Goal: Information Seeking & Learning: Learn about a topic

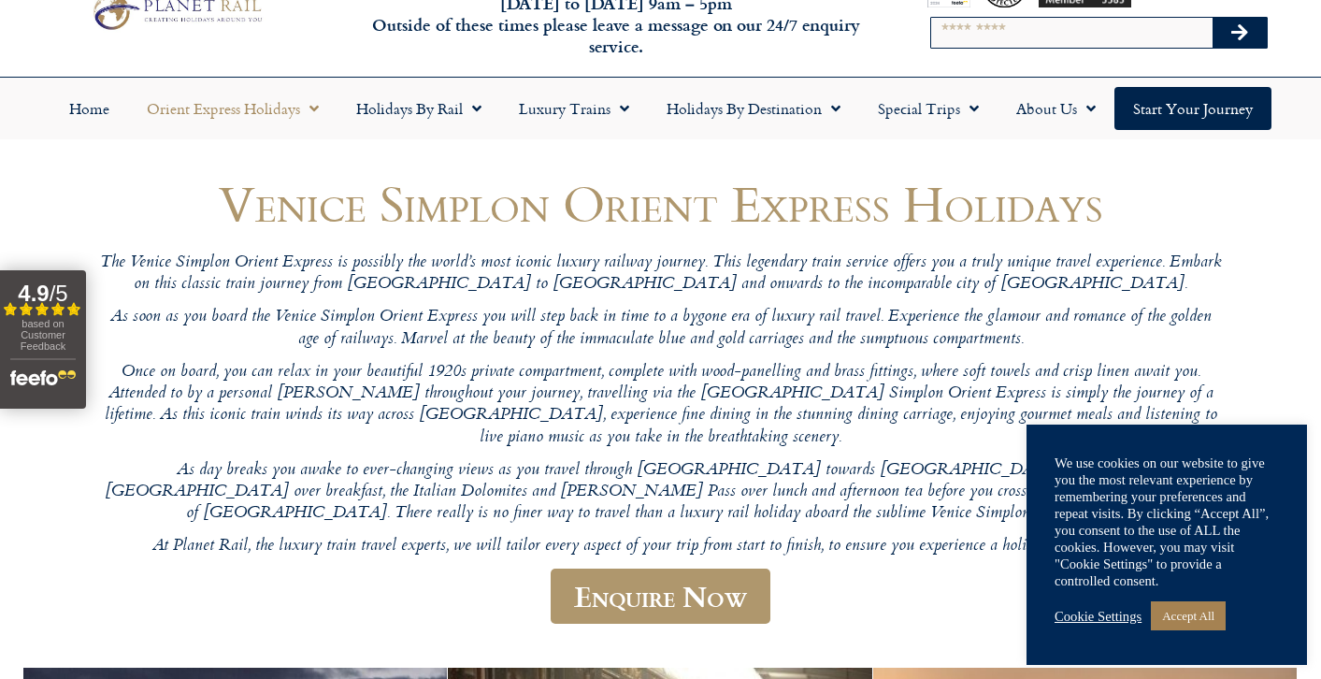
scroll to position [73, 0]
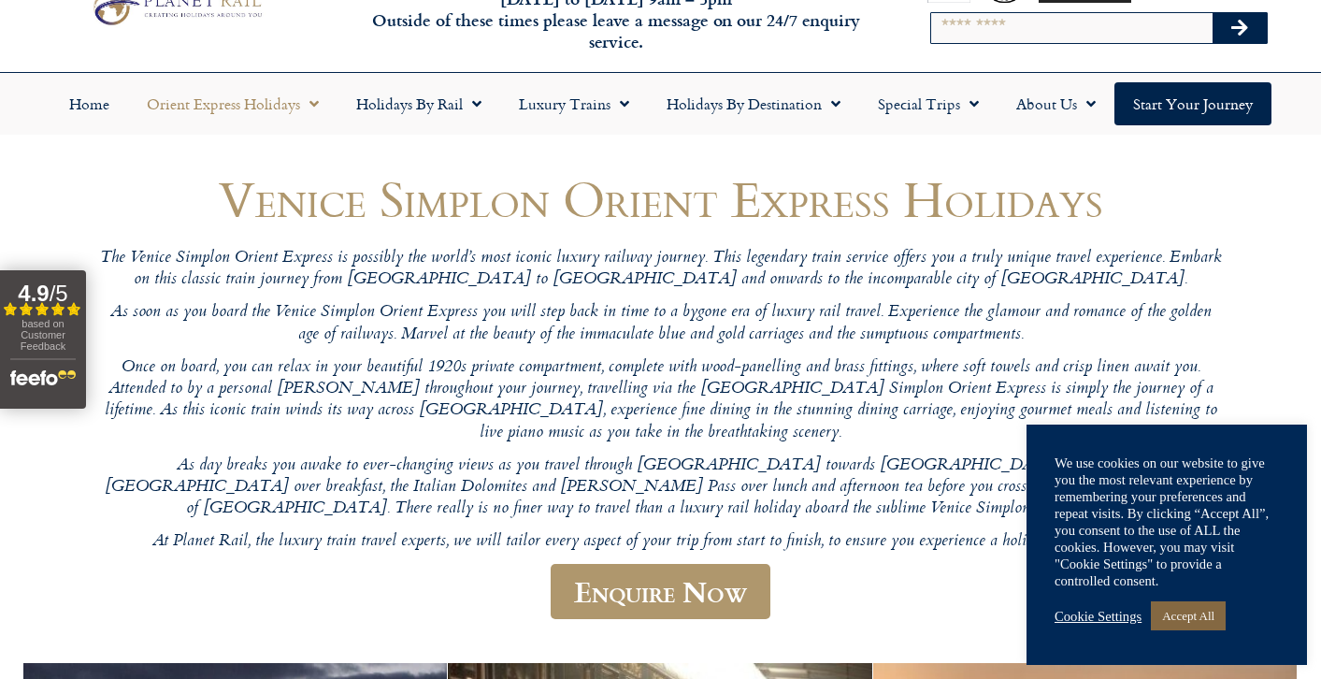
click at [1217, 617] on link "Accept All" at bounding box center [1188, 615] width 75 height 29
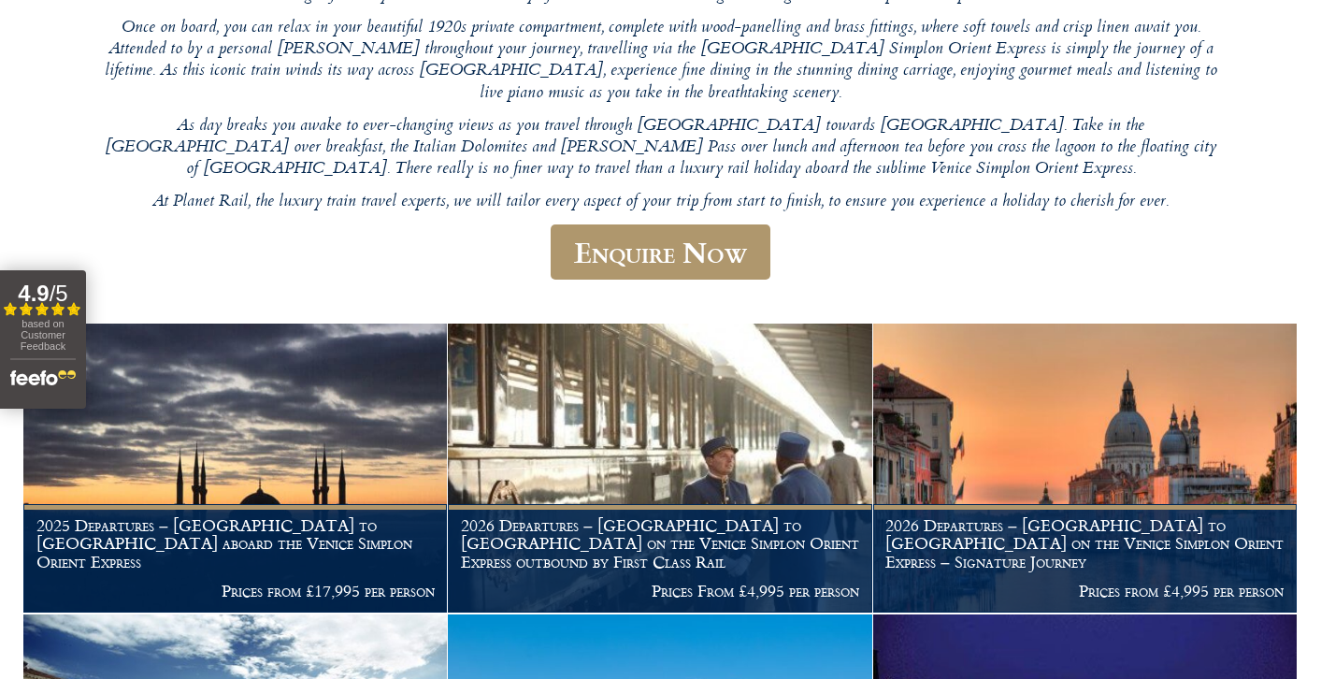
scroll to position [0, 0]
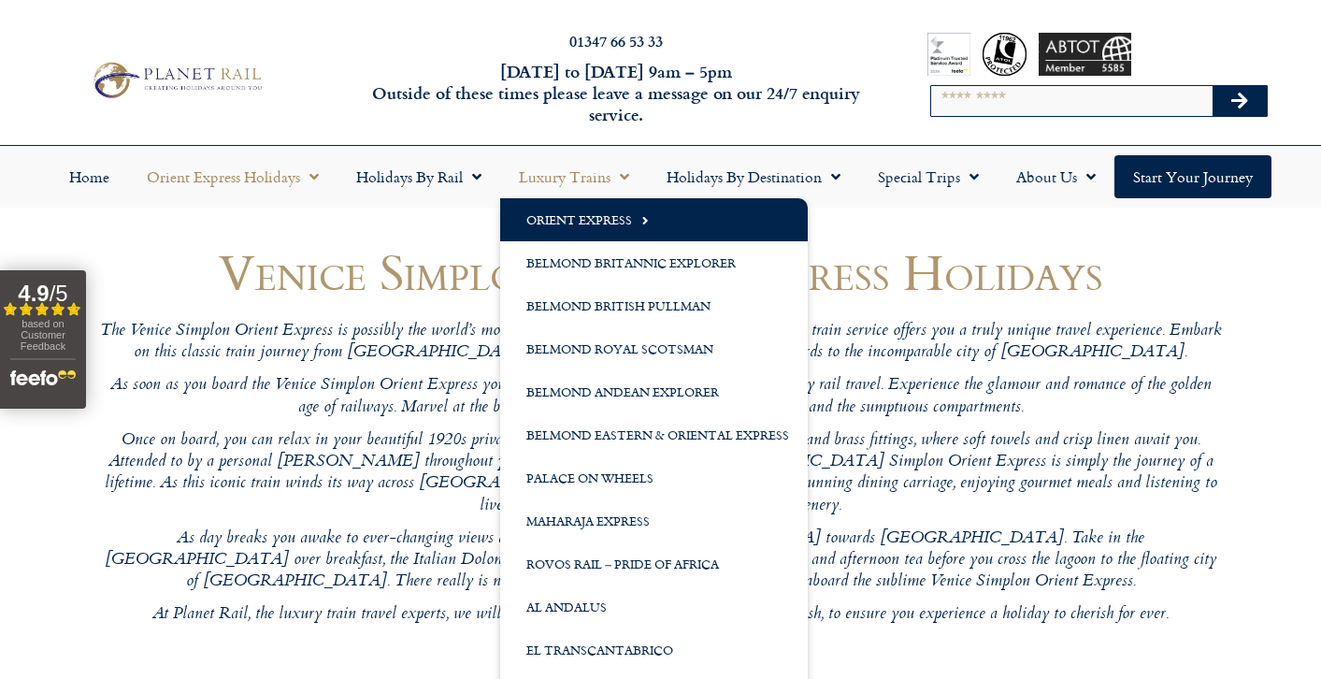
click at [553, 173] on link "Luxury Trains" at bounding box center [574, 176] width 148 height 43
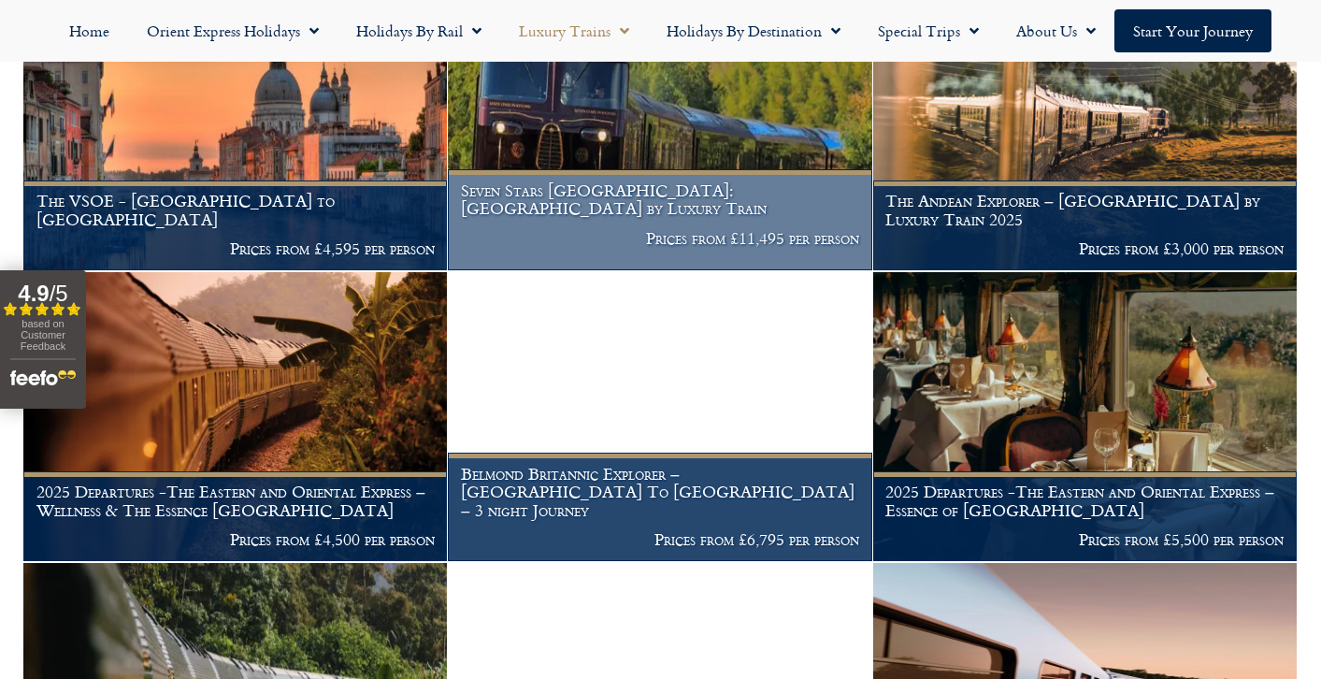
scroll to position [496, 0]
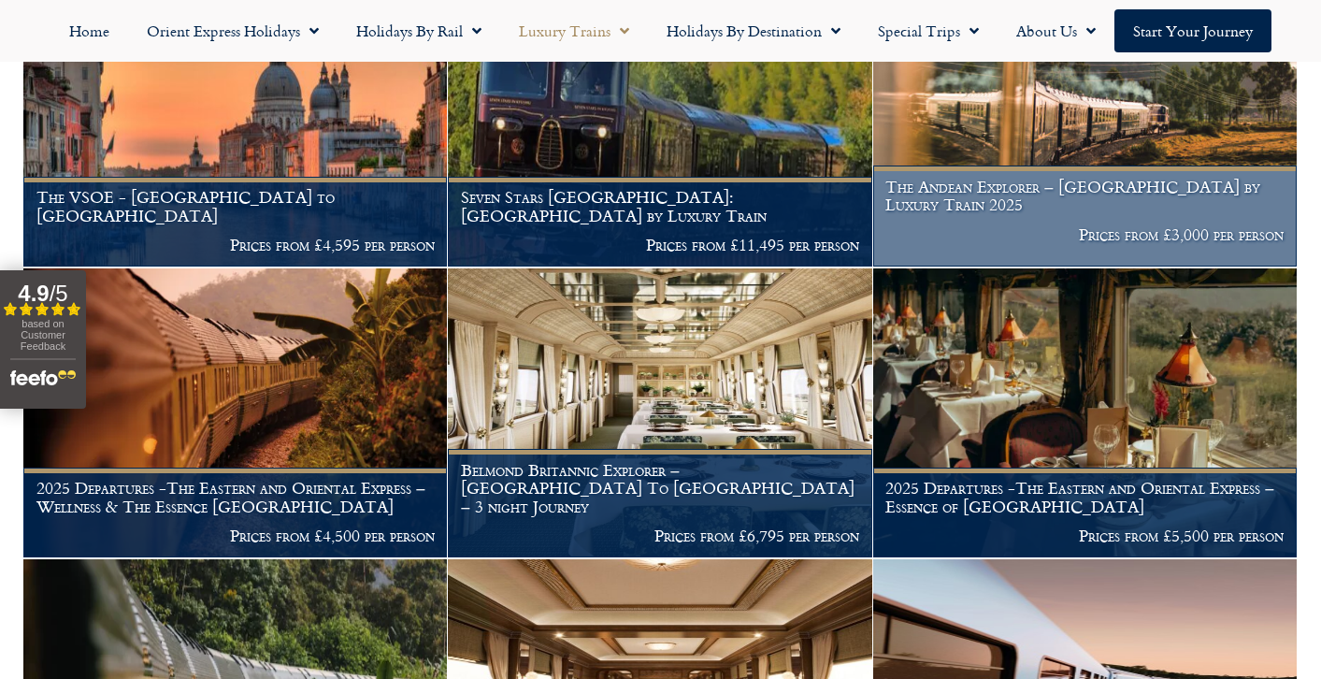
click at [1067, 167] on img at bounding box center [1085, 122] width 424 height 289
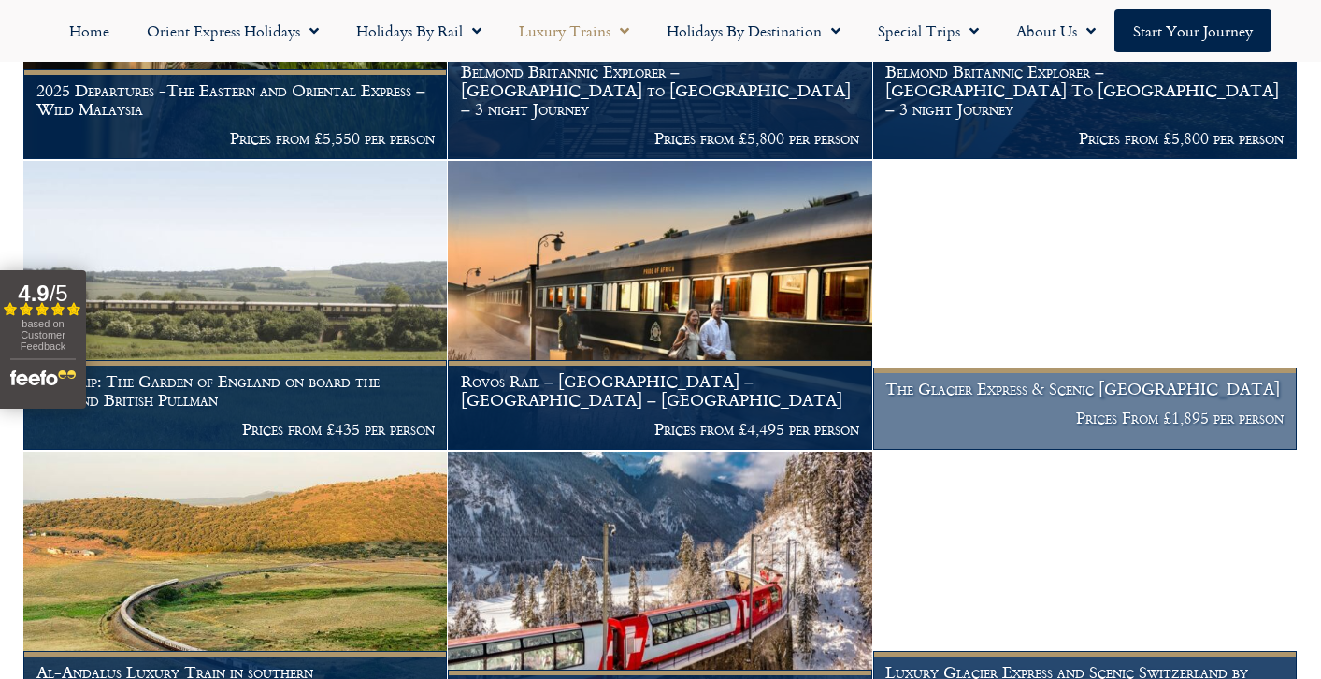
scroll to position [1240, 0]
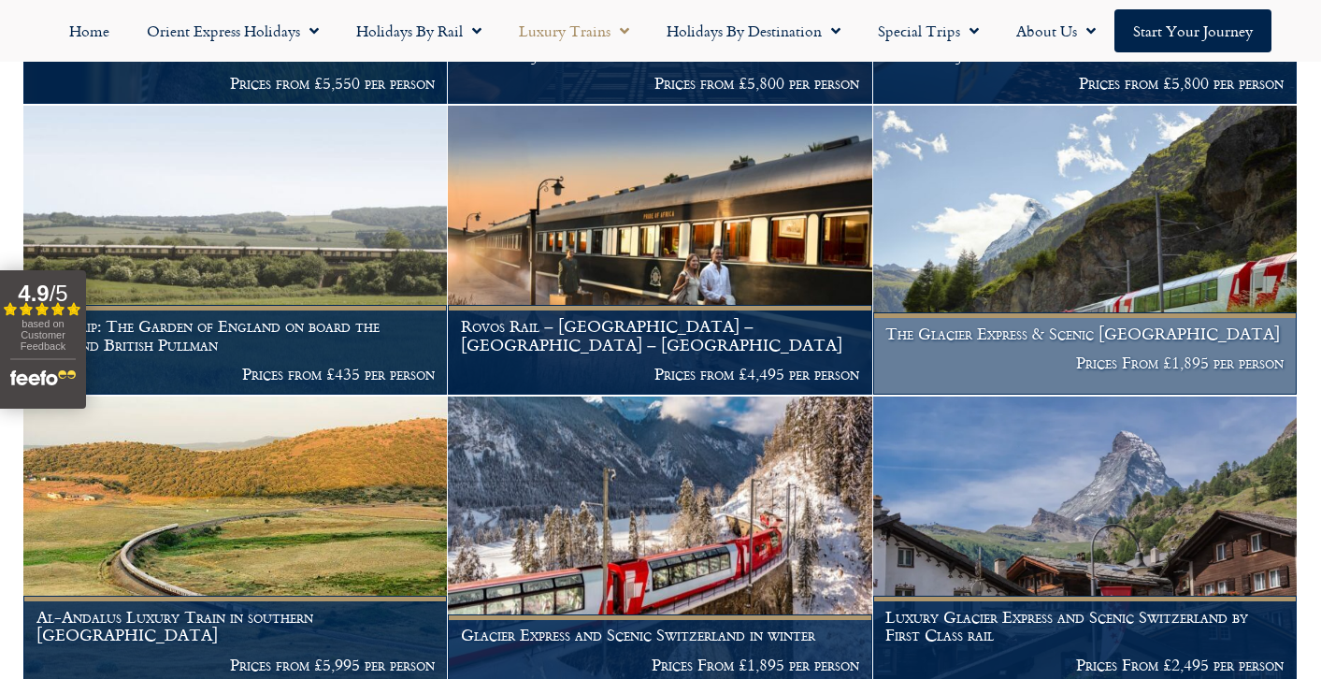
click at [1055, 270] on img at bounding box center [1085, 250] width 424 height 289
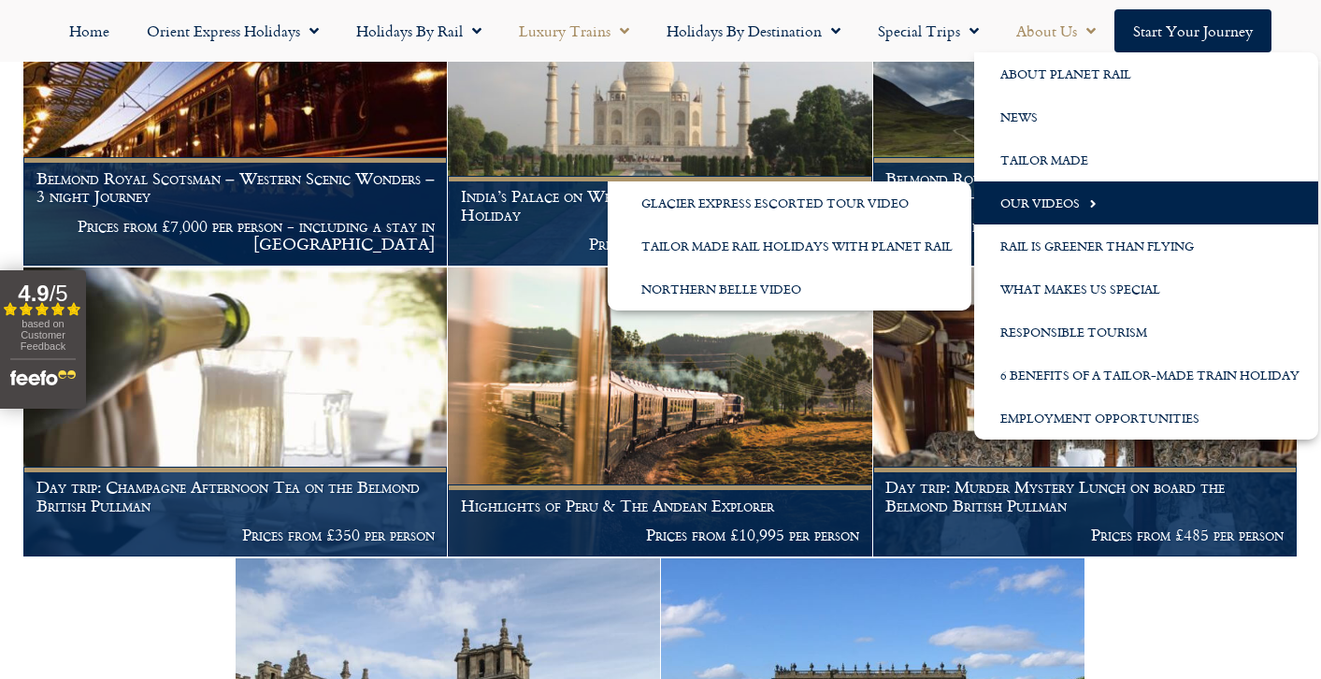
scroll to position [2537, 0]
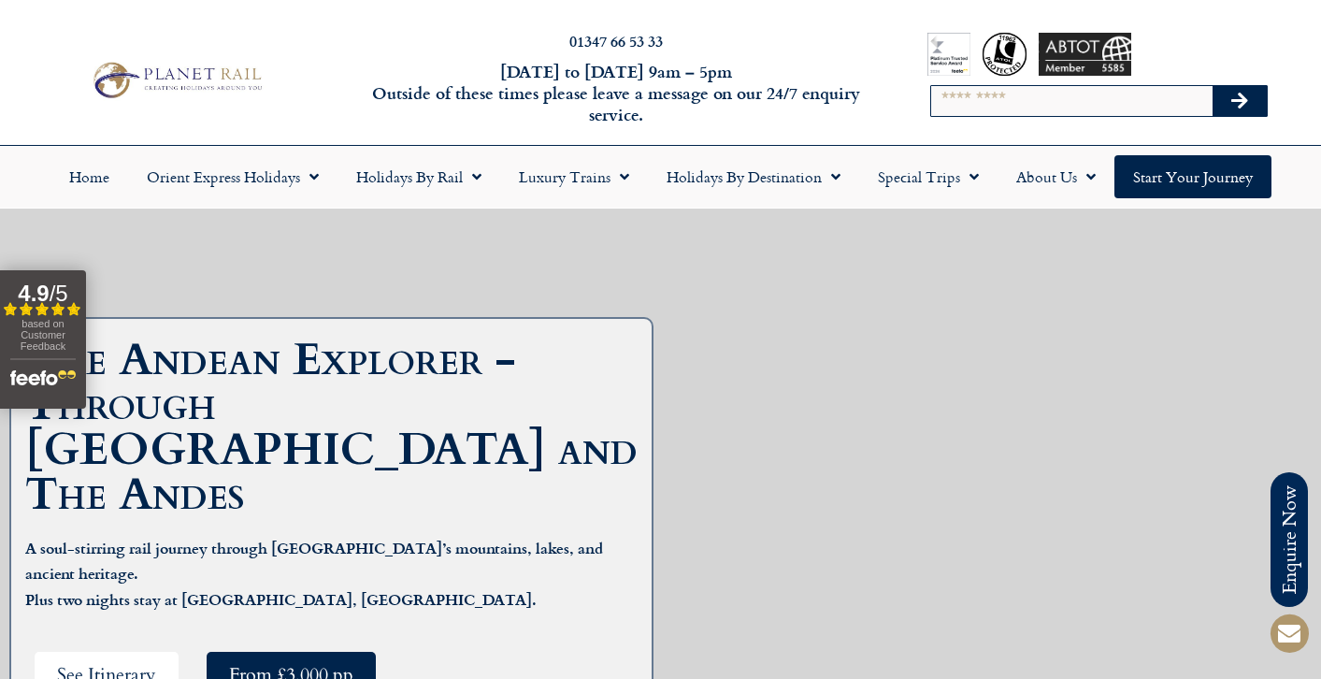
click at [140, 663] on span "See Itinerary" at bounding box center [106, 674] width 99 height 23
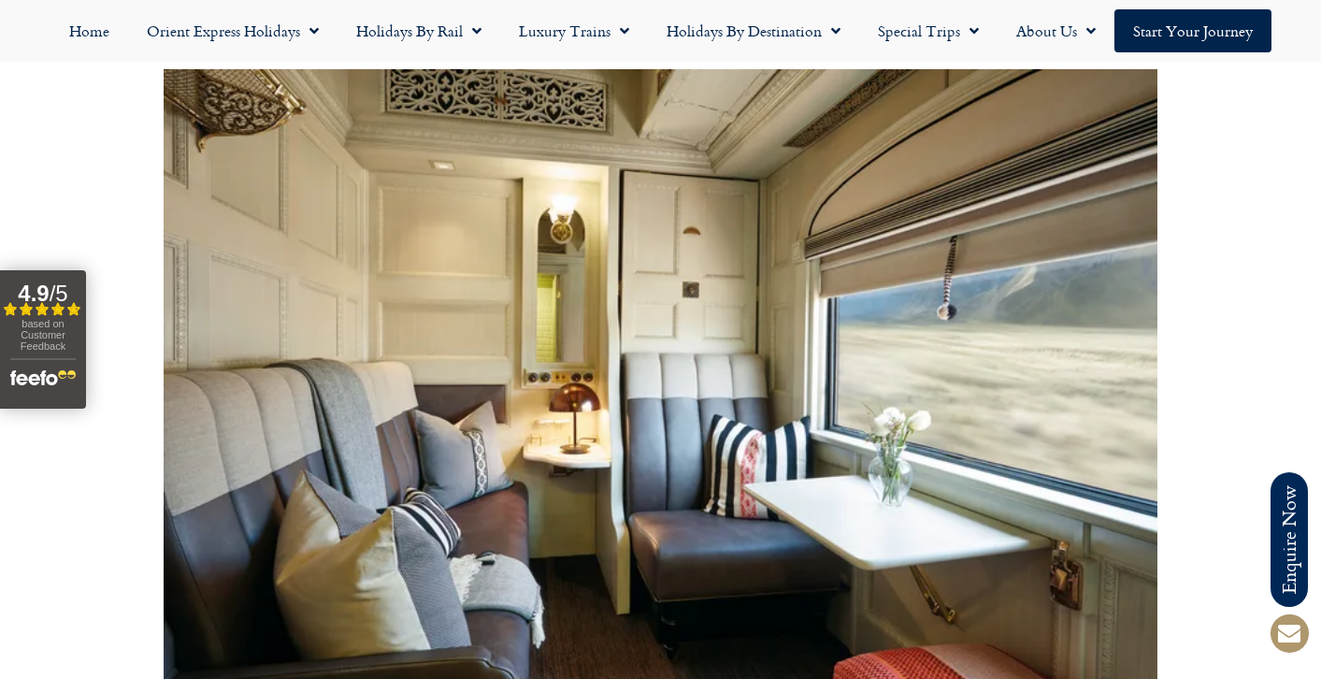
scroll to position [5906, 0]
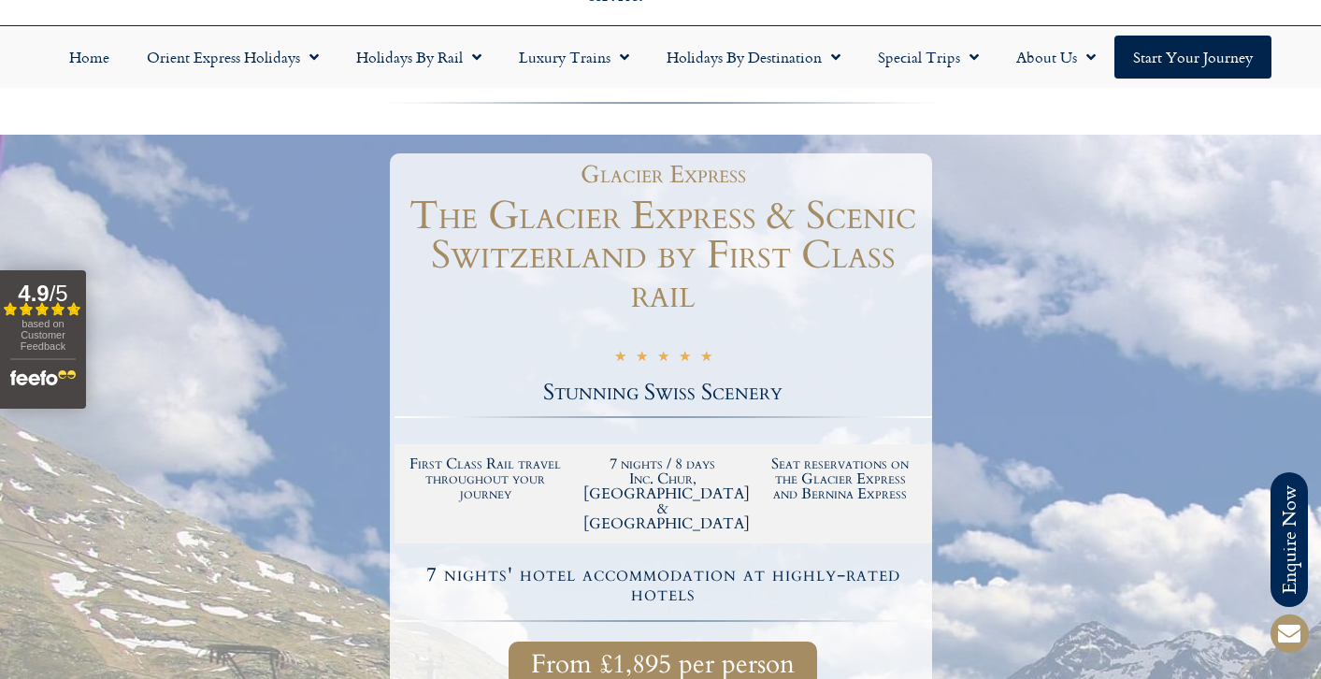
scroll to position [100, 0]
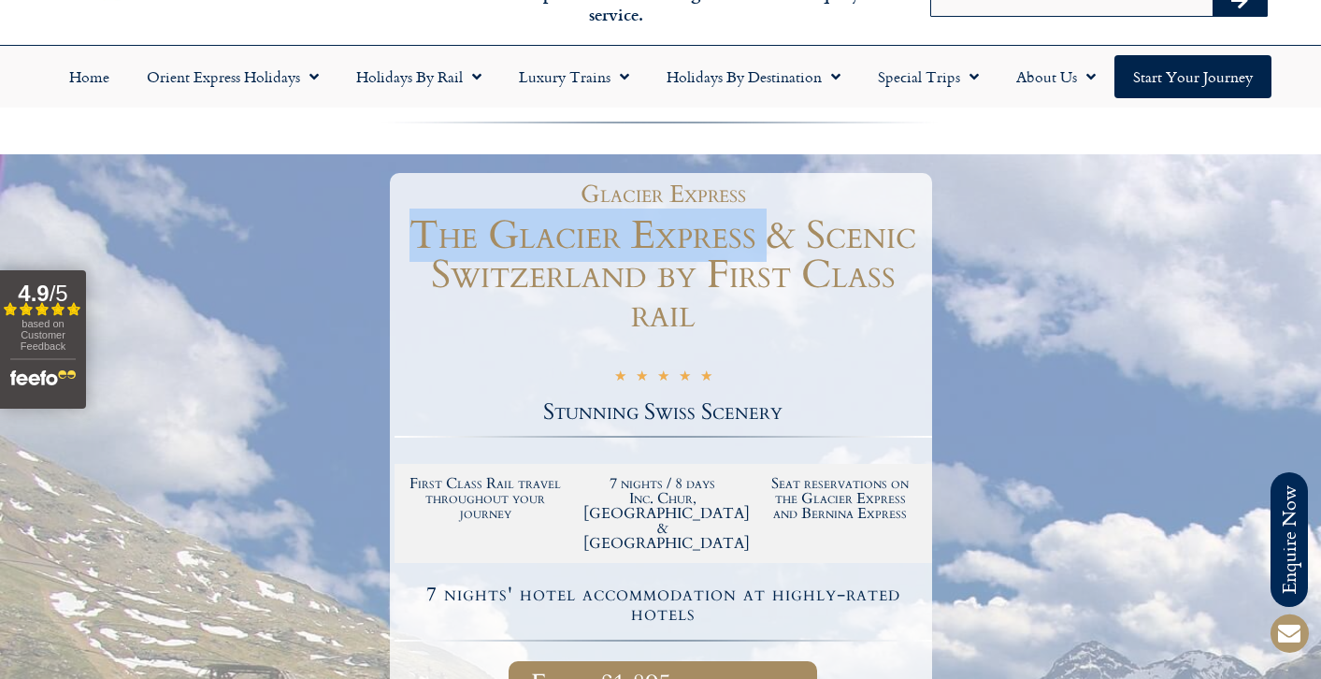
drag, startPoint x: 419, startPoint y: 232, endPoint x: 767, endPoint y: 232, distance: 347.8
click at [767, 232] on h1 "The Glacier Express & Scenic Switzerland by First Class rail" at bounding box center [664, 275] width 538 height 118
copy h1 "The Glacier Express"
